Goal: Transaction & Acquisition: Obtain resource

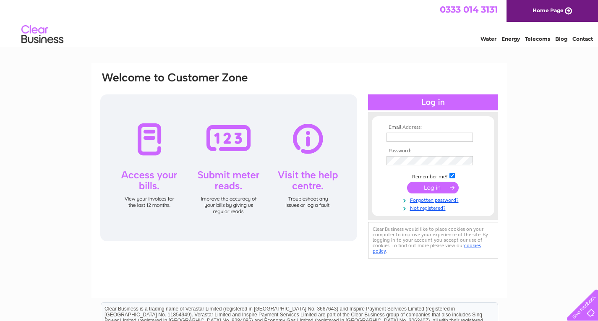
type input "[EMAIL_ADDRESS][DOMAIN_NAME]"
click at [428, 187] on input "submit" at bounding box center [433, 188] width 52 height 12
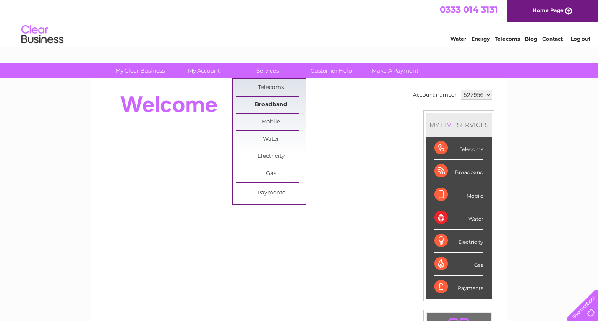
click at [279, 106] on link "Broadband" at bounding box center [270, 105] width 69 height 17
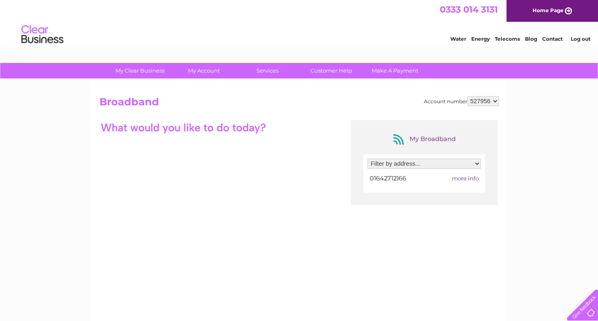
click at [476, 163] on select "Filter by address... Town Hall, Market Place, Middlesbrough, Cleveland, TS9 5DG" at bounding box center [424, 164] width 113 height 10
select select "1174475"
click at [368, 159] on select "Filter by address... Town Hall, Market Place, Middlesbrough, Cleveland, TS9 5DG" at bounding box center [424, 164] width 113 height 10
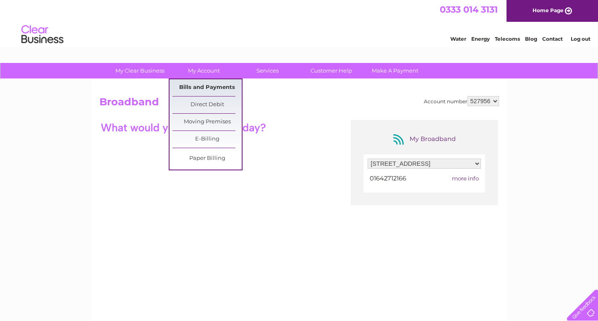
click at [197, 82] on link "Bills and Payments" at bounding box center [206, 87] width 69 height 17
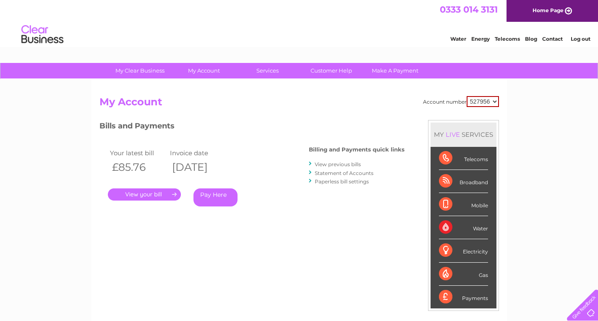
click at [141, 194] on link "." at bounding box center [144, 194] width 73 height 12
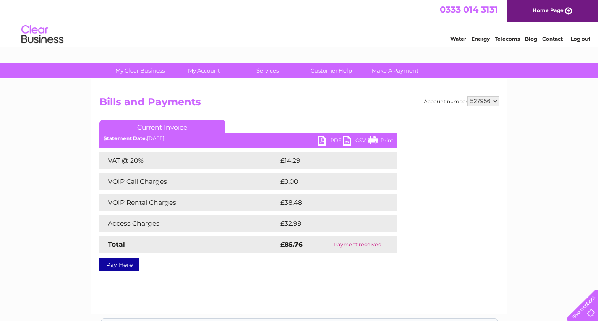
click at [318, 140] on link "PDF" at bounding box center [330, 142] width 25 height 12
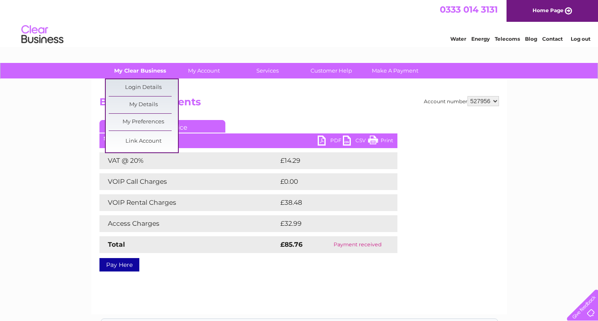
click at [139, 71] on link "My Clear Business" at bounding box center [139, 71] width 69 height 16
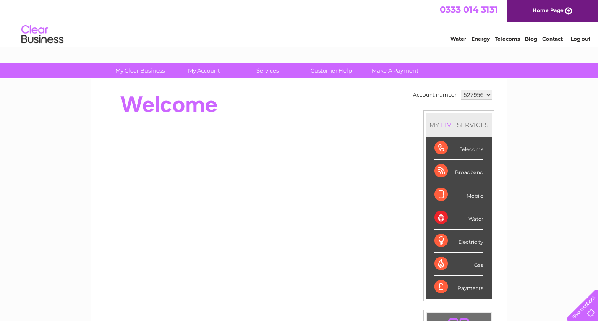
click at [470, 169] on div "Broadband" at bounding box center [458, 171] width 49 height 23
click at [442, 177] on div "Broadband" at bounding box center [458, 171] width 49 height 23
click at [442, 174] on div "Broadband" at bounding box center [458, 171] width 49 height 23
click at [460, 172] on div "Broadband" at bounding box center [458, 171] width 49 height 23
click at [557, 40] on link "Contact" at bounding box center [552, 39] width 21 height 6
